Goal: Task Accomplishment & Management: Manage account settings

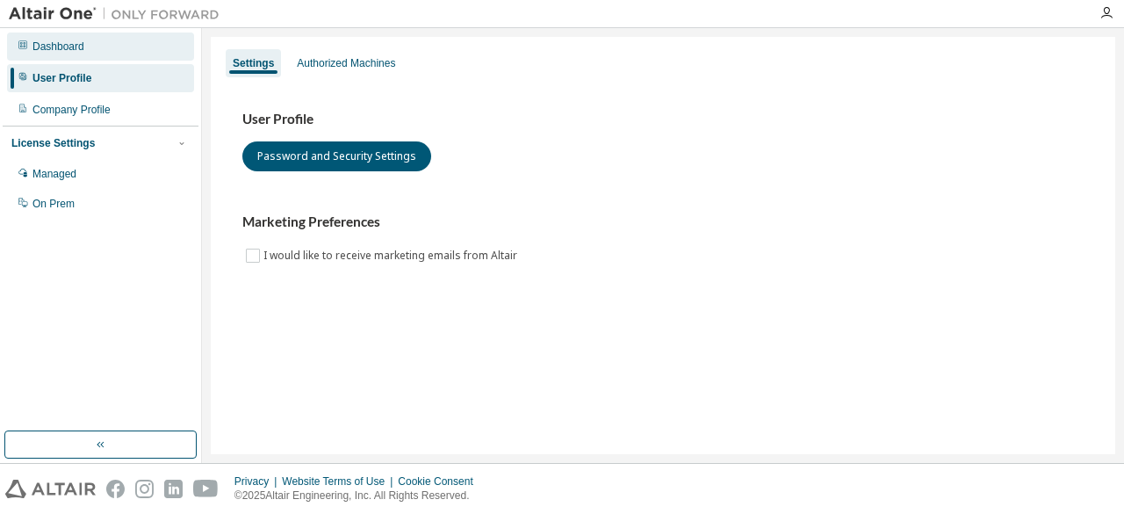
click at [60, 47] on div "Dashboard" at bounding box center [59, 47] width 52 height 14
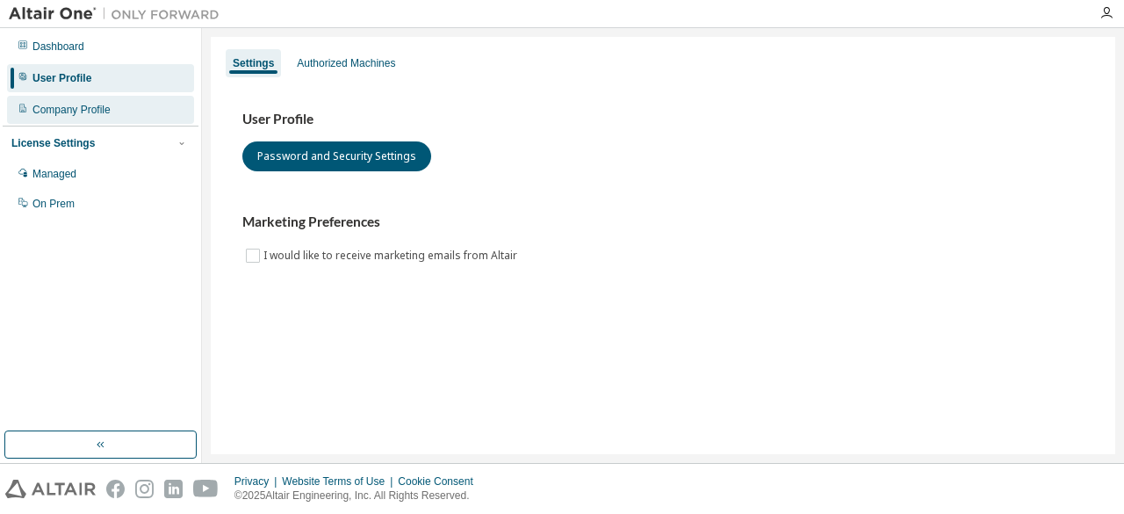
click at [142, 107] on div "Company Profile" at bounding box center [100, 110] width 187 height 28
